Goal: Navigation & Orientation: Find specific page/section

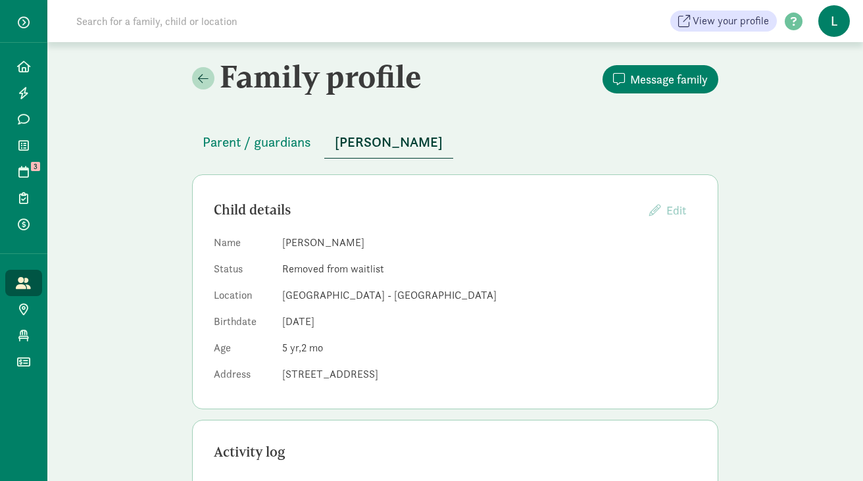
scroll to position [48, 0]
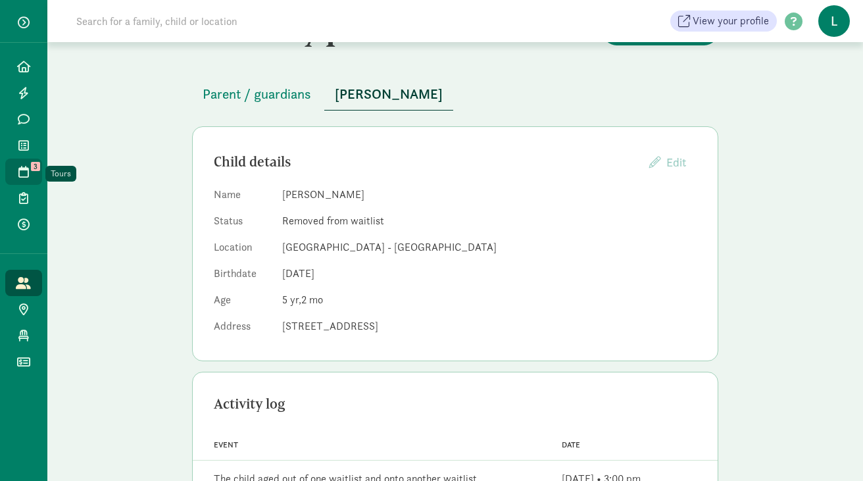
click at [22, 176] on icon at bounding box center [23, 172] width 11 height 12
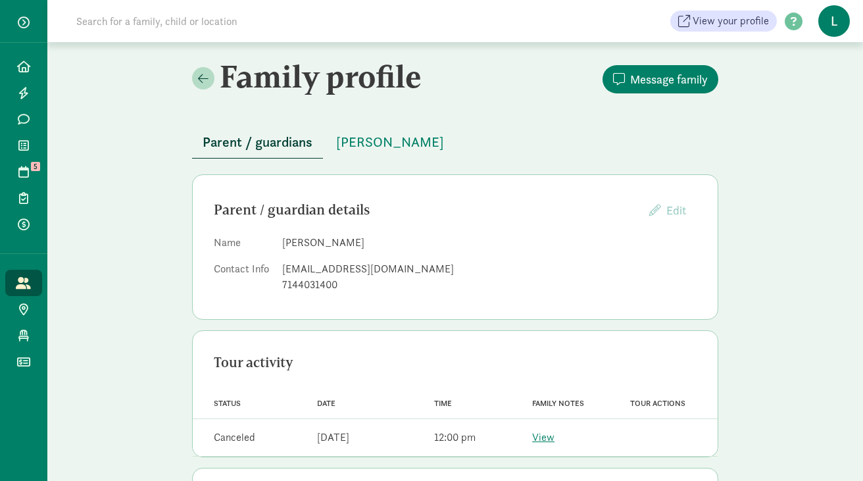
scroll to position [44, 0]
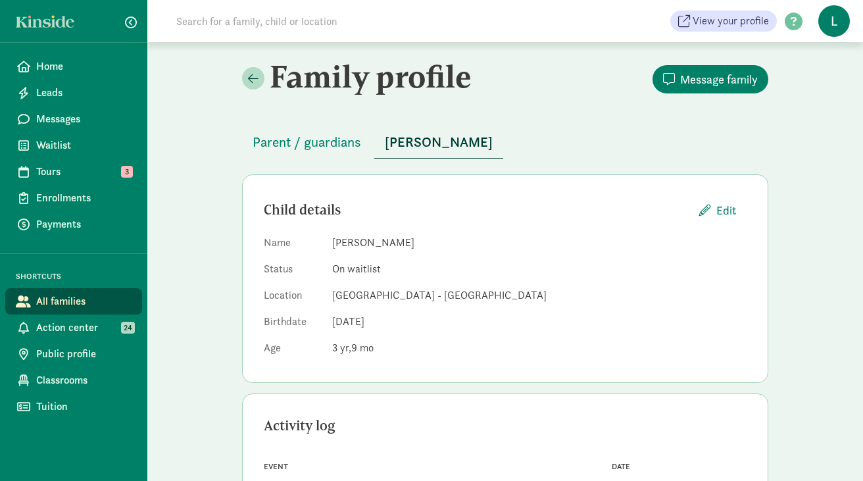
scroll to position [80, 0]
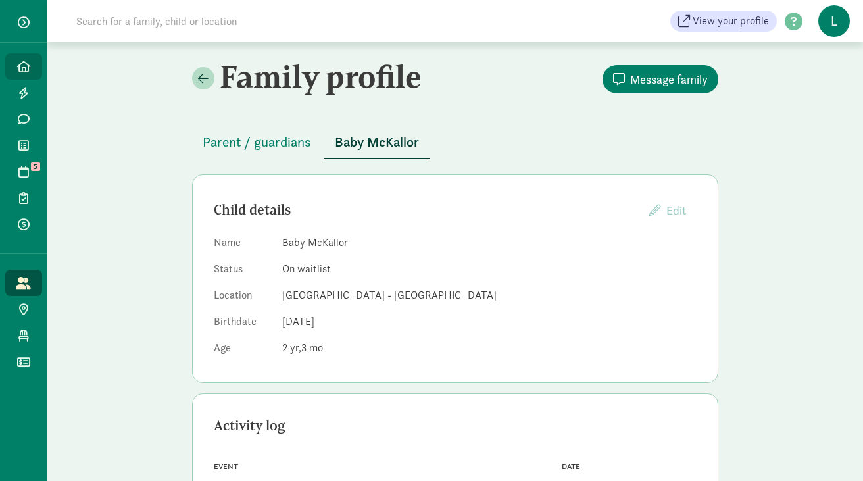
click at [26, 72] on icon at bounding box center [23, 67] width 13 height 12
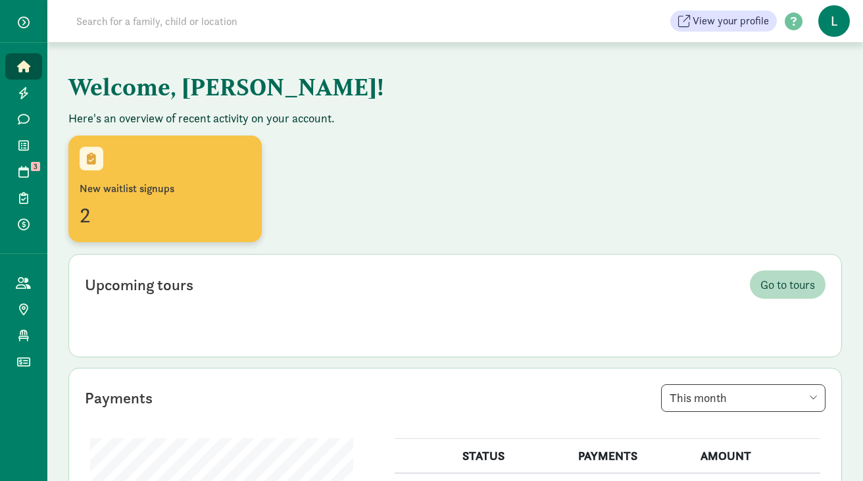
click at [142, 182] on div "New waitlist signups 2" at bounding box center [164, 189] width 193 height 107
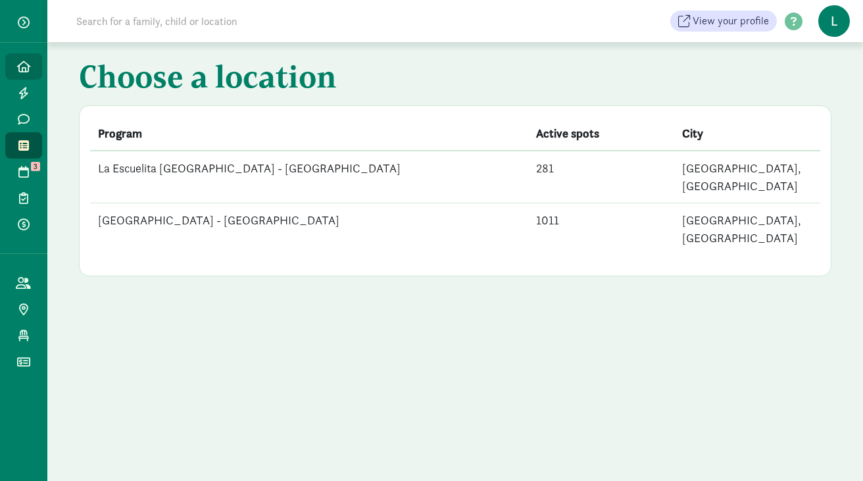
click at [21, 66] on icon at bounding box center [23, 67] width 13 height 12
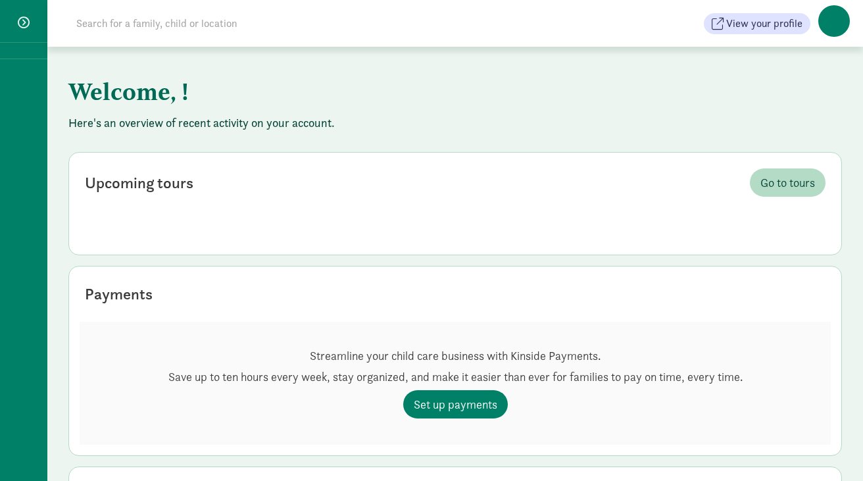
click at [123, 28] on input at bounding box center [252, 24] width 369 height 26
paste input "[PERSON_NAME]"
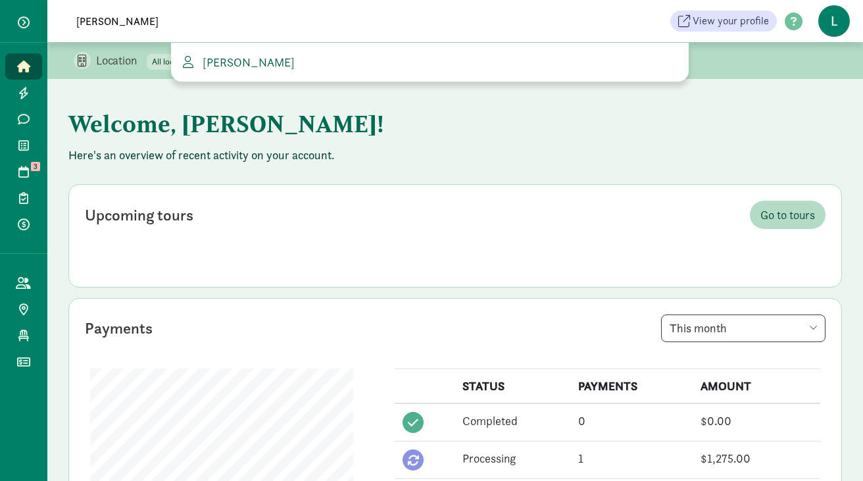
type input "[PERSON_NAME]"
click at [241, 66] on span "[PERSON_NAME]" at bounding box center [245, 62] width 97 height 15
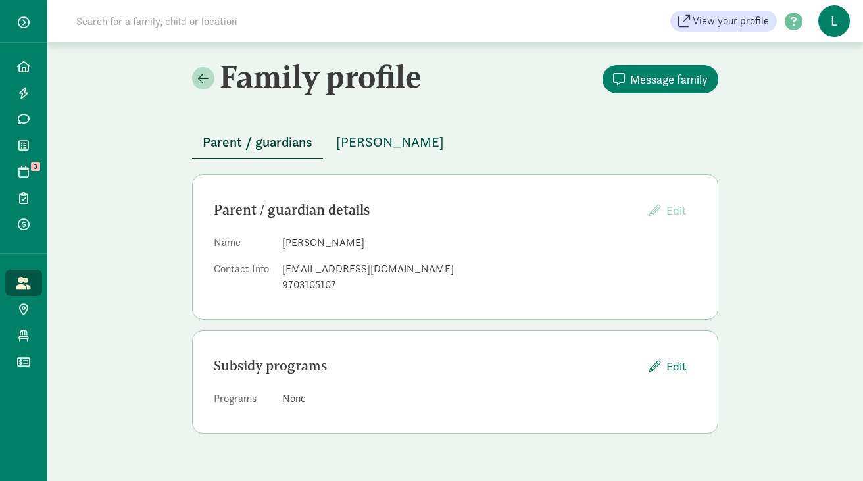
click at [362, 143] on span "[PERSON_NAME]" at bounding box center [390, 142] width 108 height 21
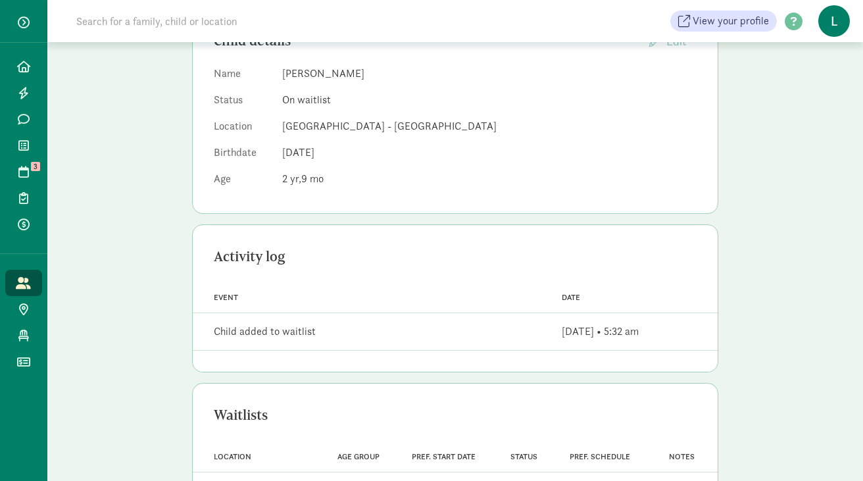
scroll to position [241, 0]
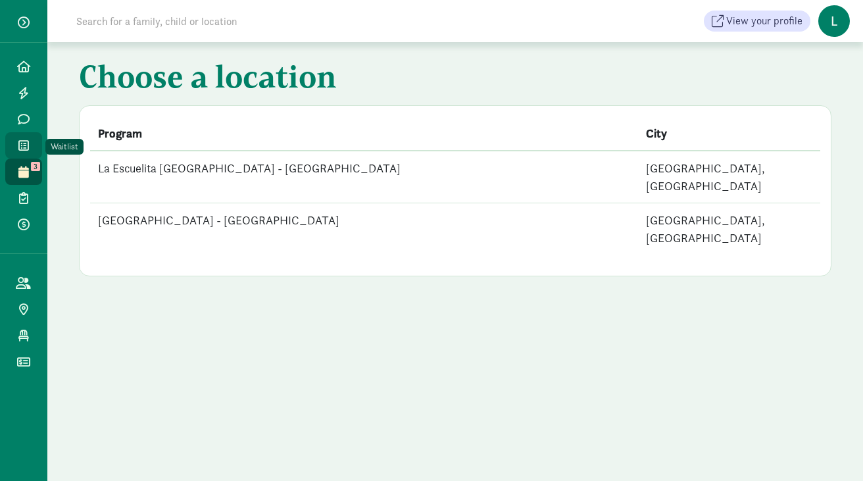
click at [21, 150] on icon at bounding box center [23, 145] width 11 height 12
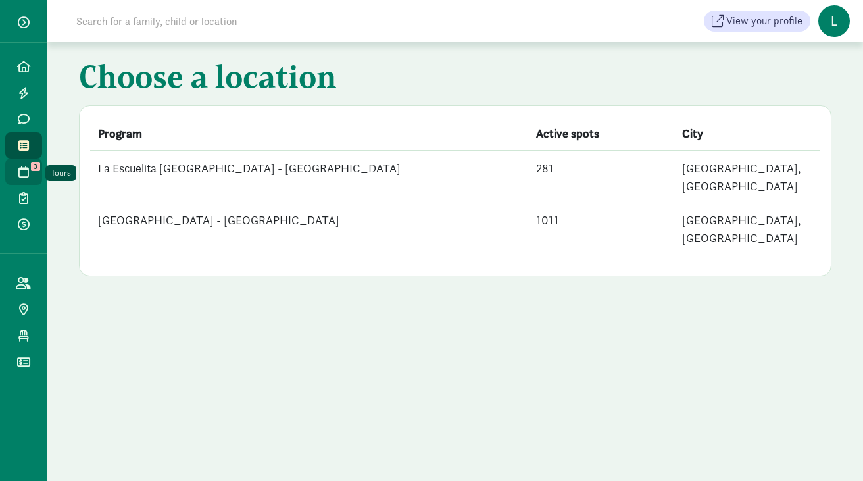
click at [29, 175] on span at bounding box center [23, 172] width 15 height 12
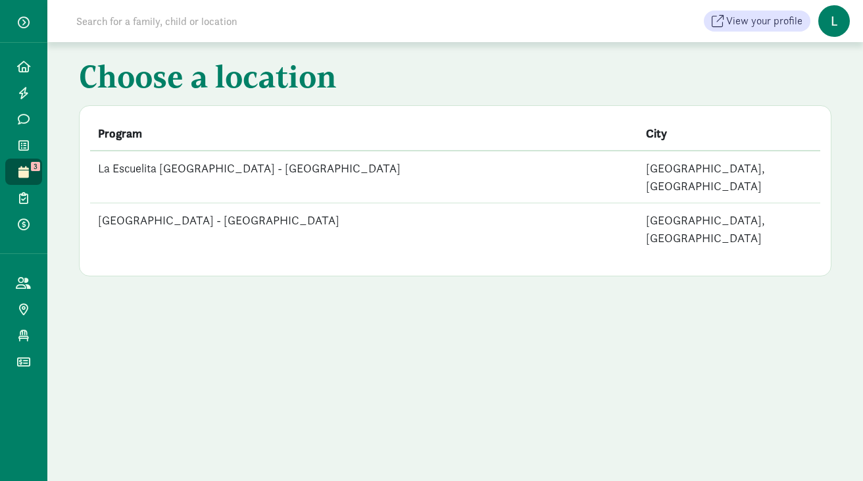
click at [199, 203] on td "[GEOGRAPHIC_DATA] - [GEOGRAPHIC_DATA]" at bounding box center [364, 229] width 548 height 52
